Goal: Find specific page/section: Find specific page/section

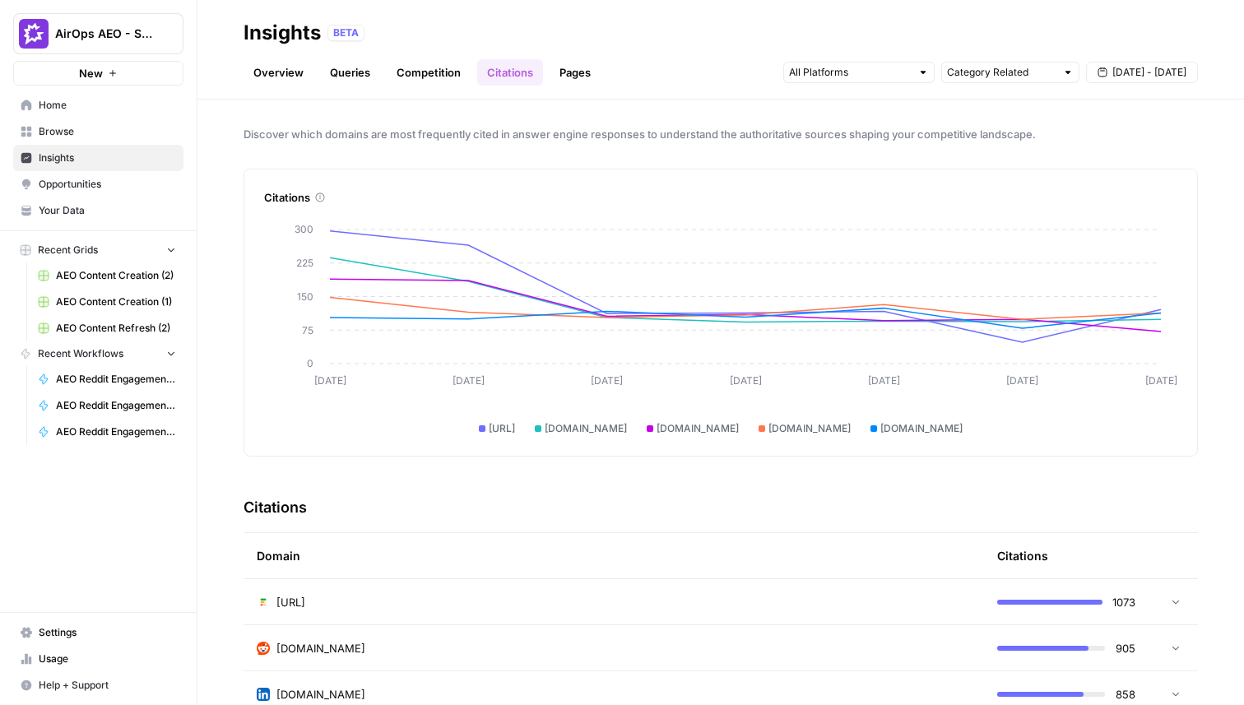
click at [573, 144] on div "Discover which domains are most frequently cited in answer engine responses to …" at bounding box center [720, 403] width 1047 height 606
